Goal: Information Seeking & Learning: Learn about a topic

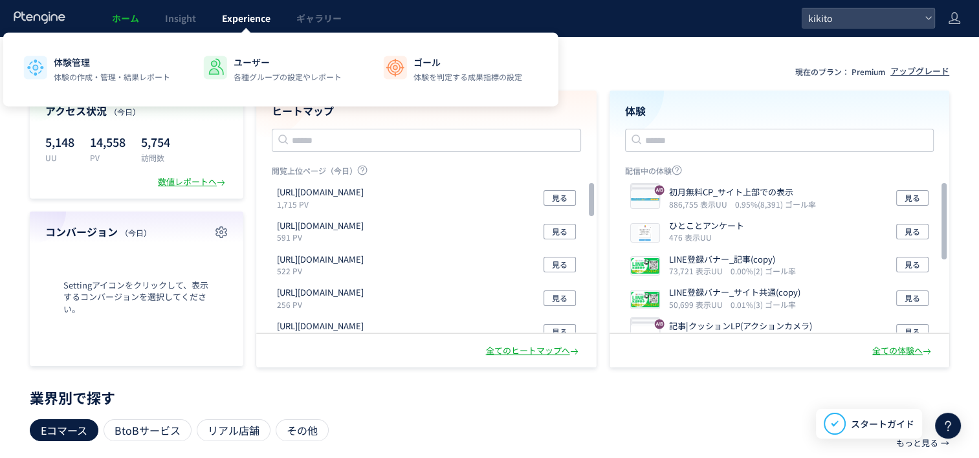
click at [225, 21] on span "Experience" at bounding box center [246, 18] width 49 height 13
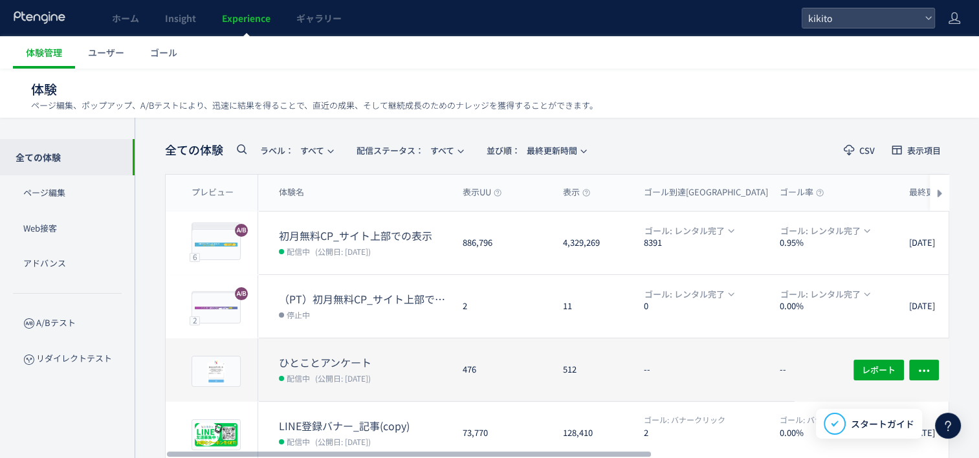
click at [324, 357] on dt "ひとことアンケート" at bounding box center [365, 362] width 173 height 15
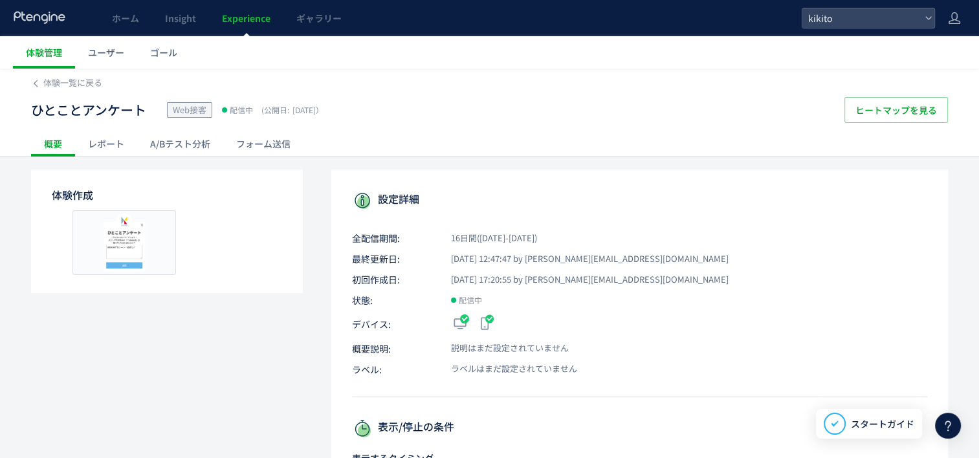
click at [116, 144] on div "レポート" at bounding box center [106, 144] width 62 height 26
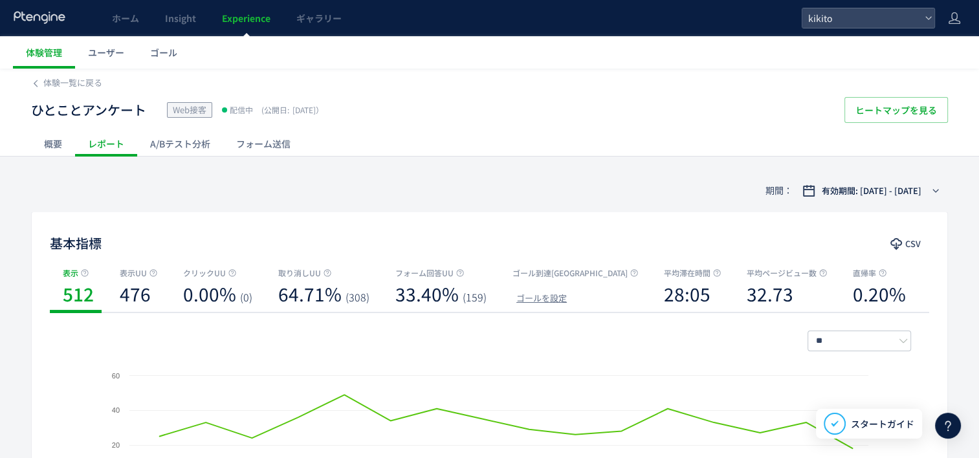
click at [182, 143] on div "A/Bテスト分析" at bounding box center [180, 144] width 86 height 26
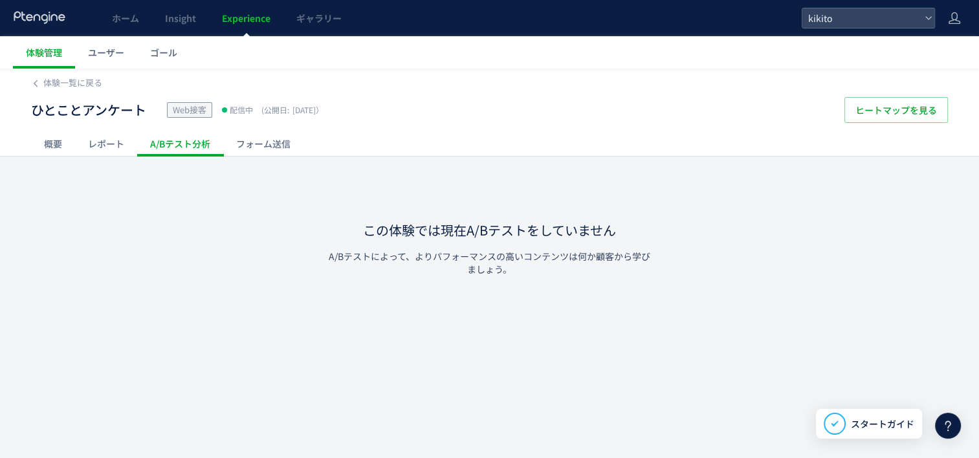
click at [71, 149] on div "概要" at bounding box center [53, 144] width 44 height 26
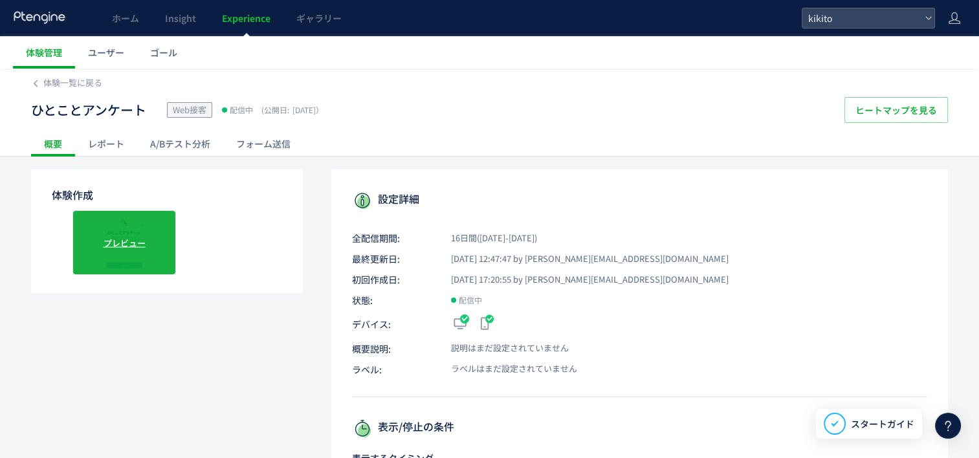
click at [158, 226] on div "プレビュー" at bounding box center [124, 242] width 104 height 65
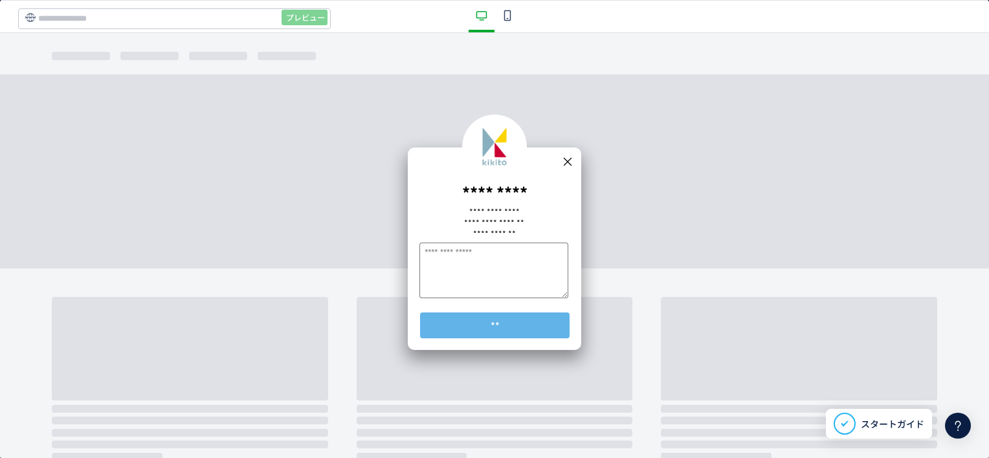
scroll to position [36, 0]
